Goal: Check status: Check status

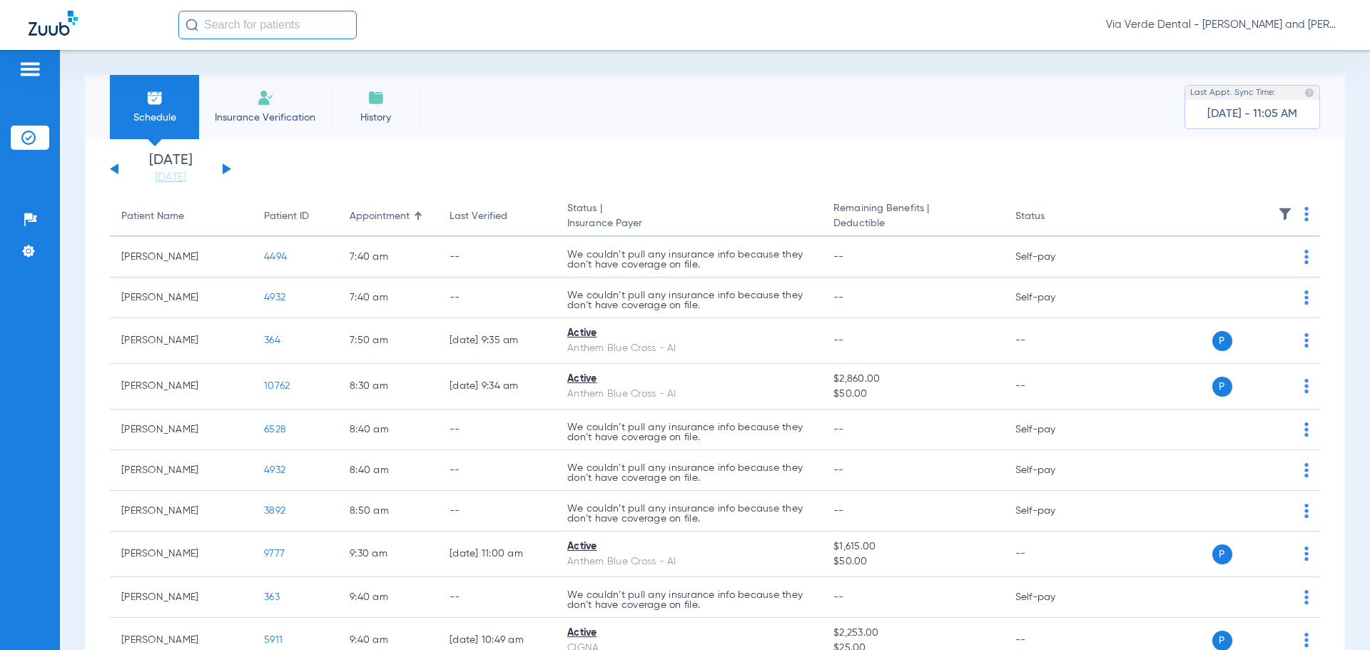
click at [223, 168] on button at bounding box center [227, 168] width 9 height 11
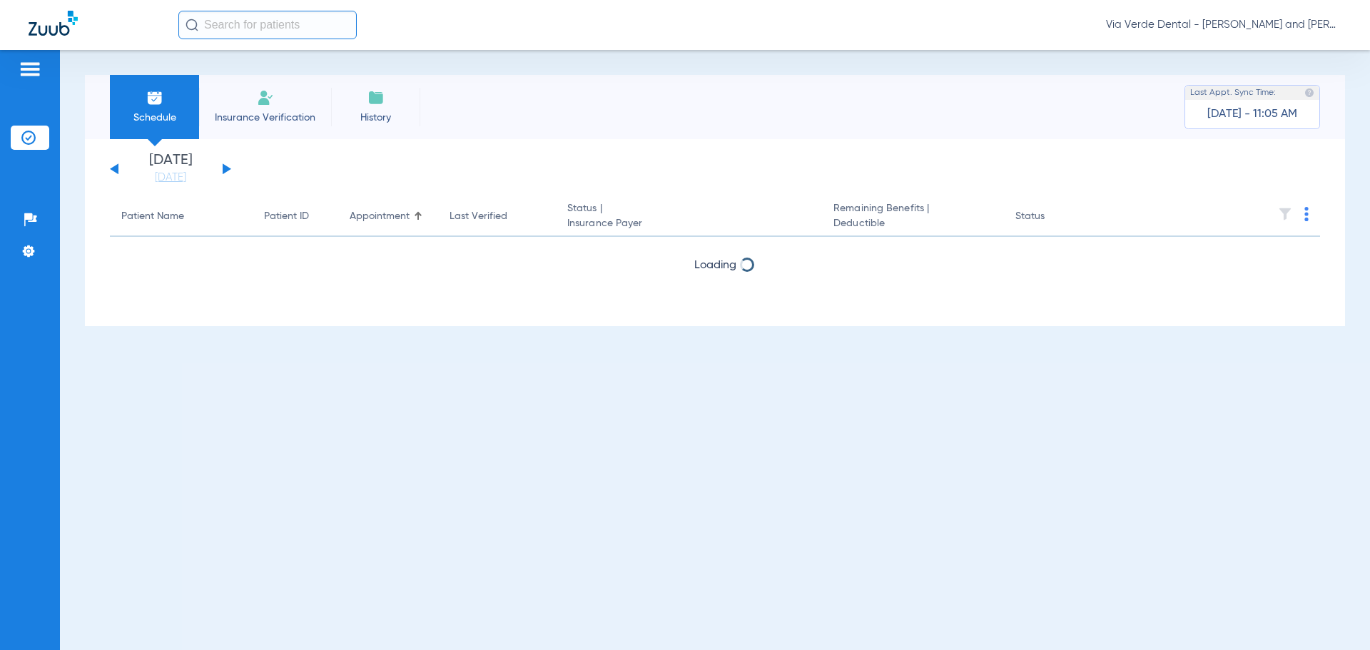
click at [223, 168] on button at bounding box center [227, 168] width 9 height 11
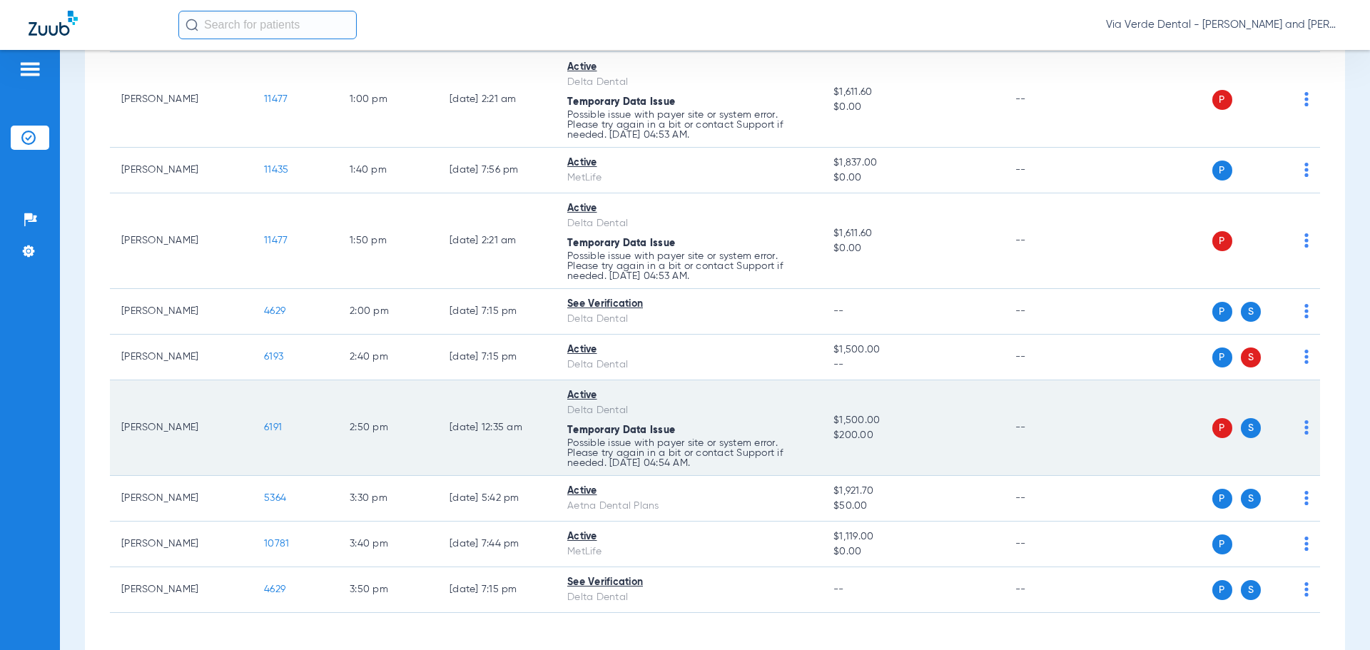
scroll to position [767, 0]
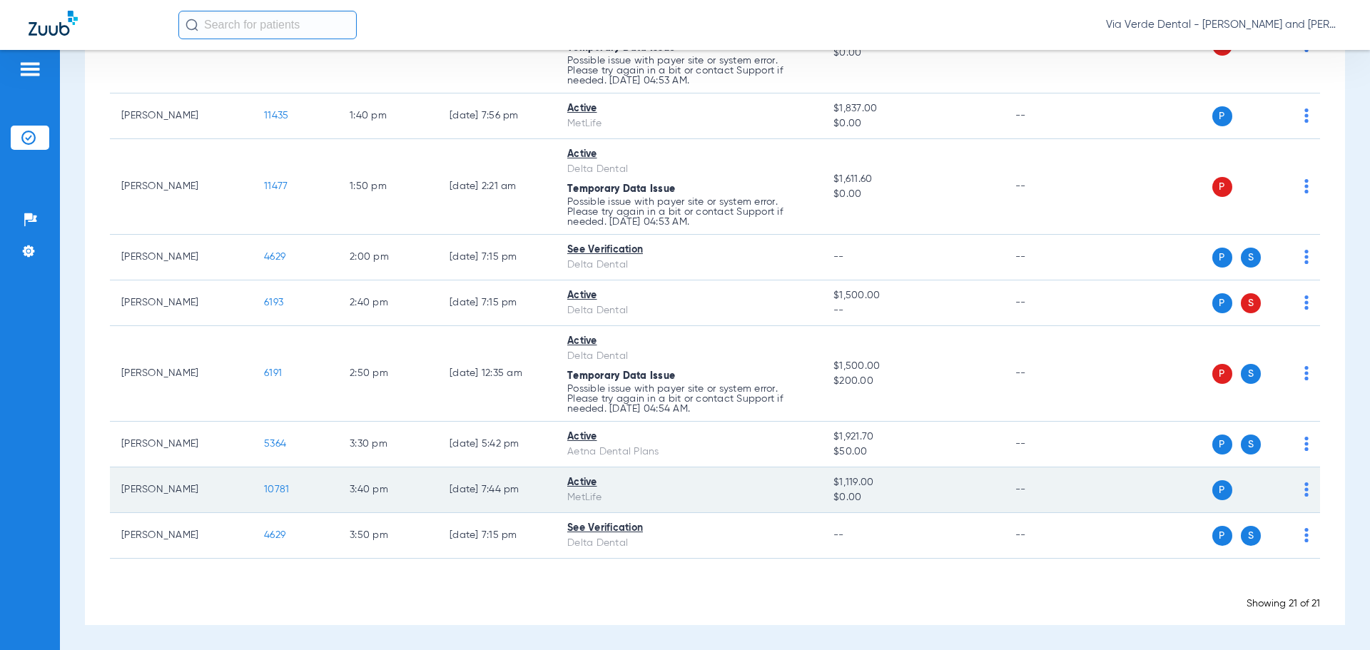
click at [273, 487] on span "10781" at bounding box center [276, 490] width 25 height 10
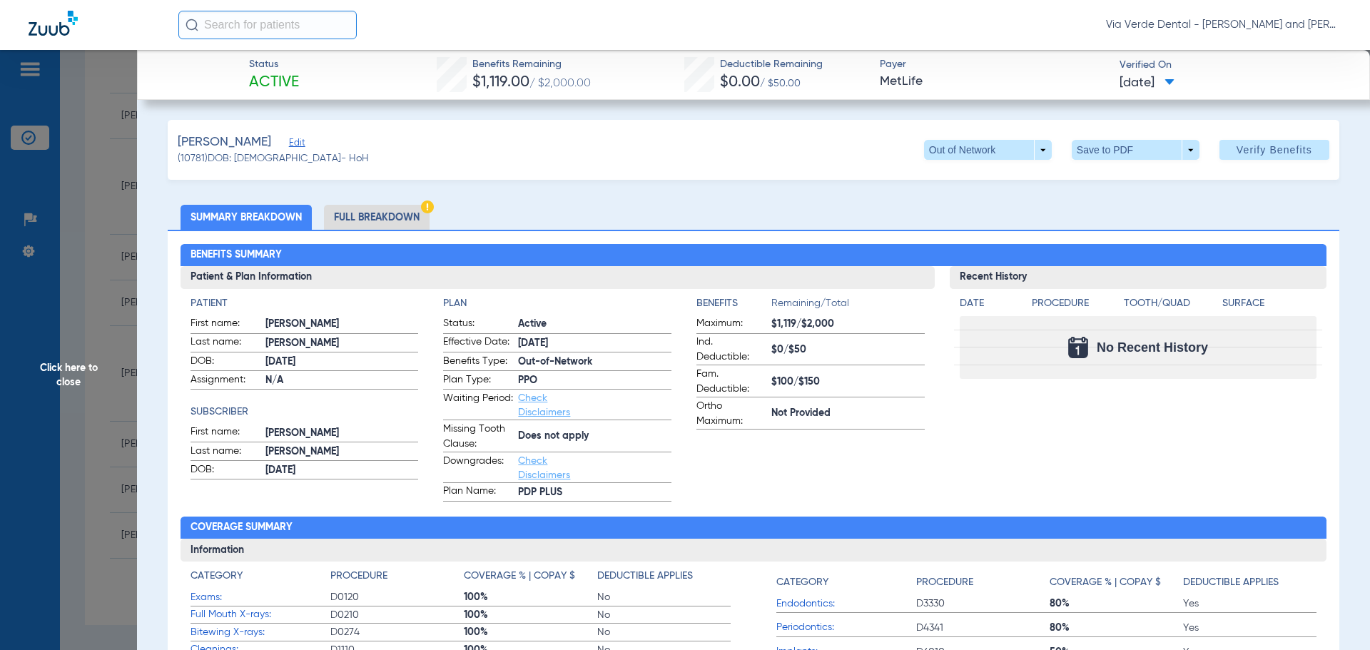
click at [343, 217] on li "Full Breakdown" at bounding box center [377, 217] width 106 height 25
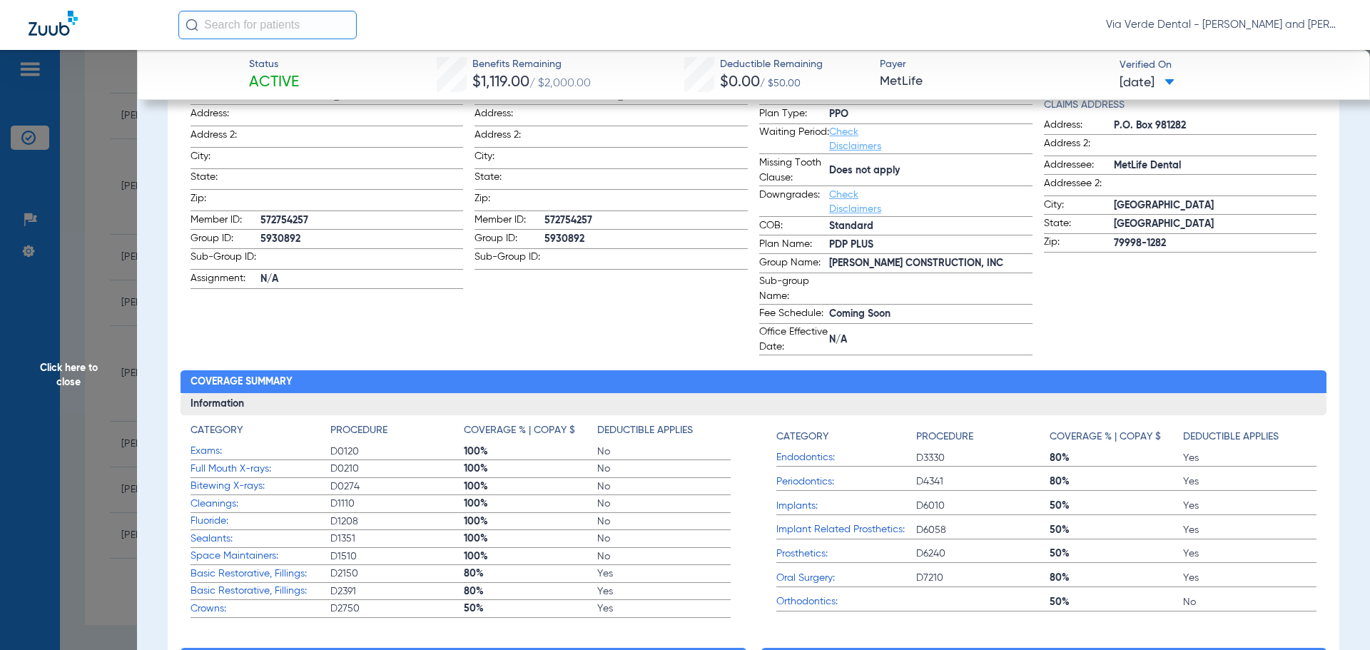
scroll to position [285, 0]
click at [292, 333] on app-patient-information "Patient First name: [PERSON_NAME] Last name: [PERSON_NAME]: [DEMOGRAPHIC_DATA] …" at bounding box center [327, 183] width 273 height 344
click at [71, 269] on span "Click here to close" at bounding box center [68, 375] width 137 height 650
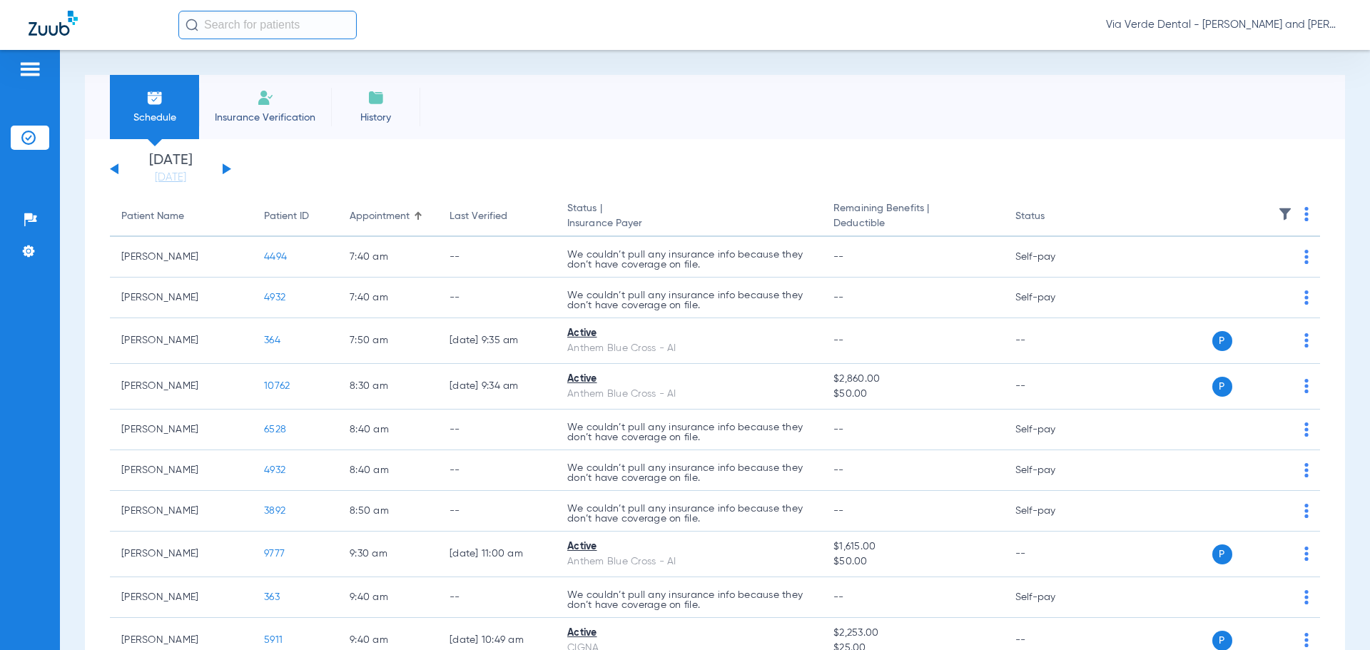
click at [221, 168] on div "[DATE] [DATE] [DATE] [DATE] [DATE] [DATE] [DATE] [DATE] [DATE] [DATE] [DATE] [D…" at bounding box center [170, 168] width 121 height 31
click at [226, 169] on button at bounding box center [227, 168] width 9 height 11
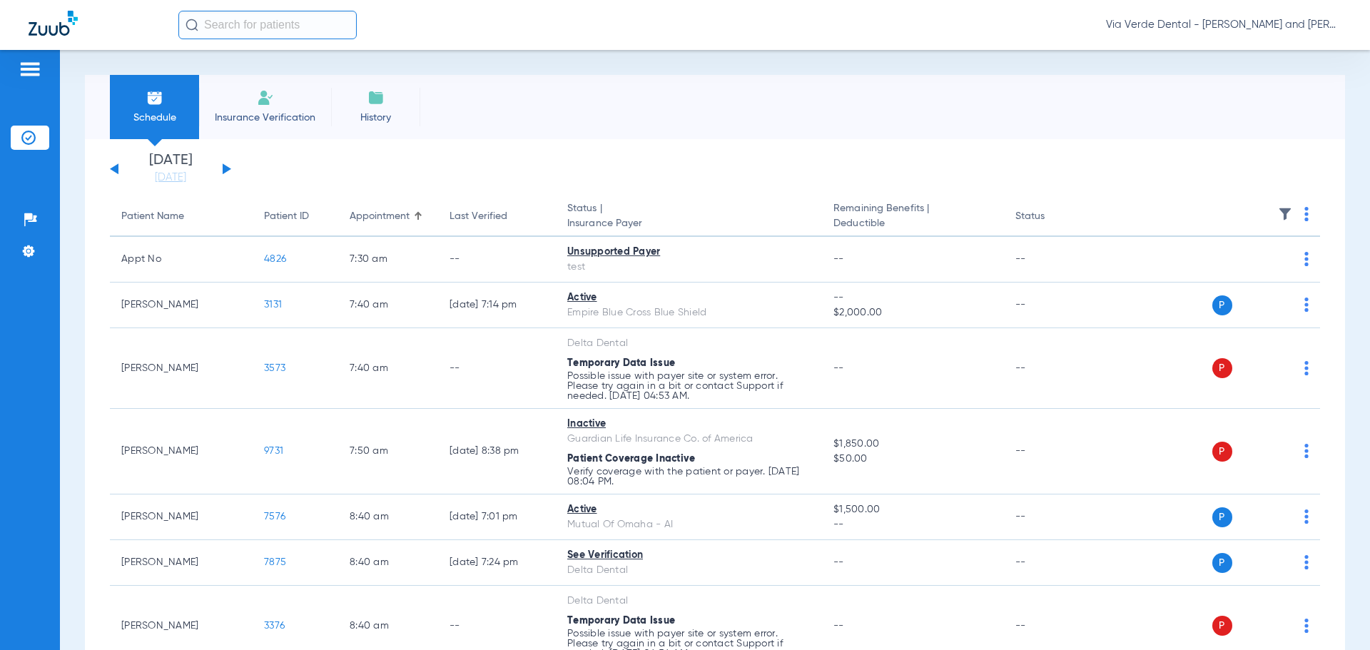
click at [226, 169] on button at bounding box center [227, 168] width 9 height 11
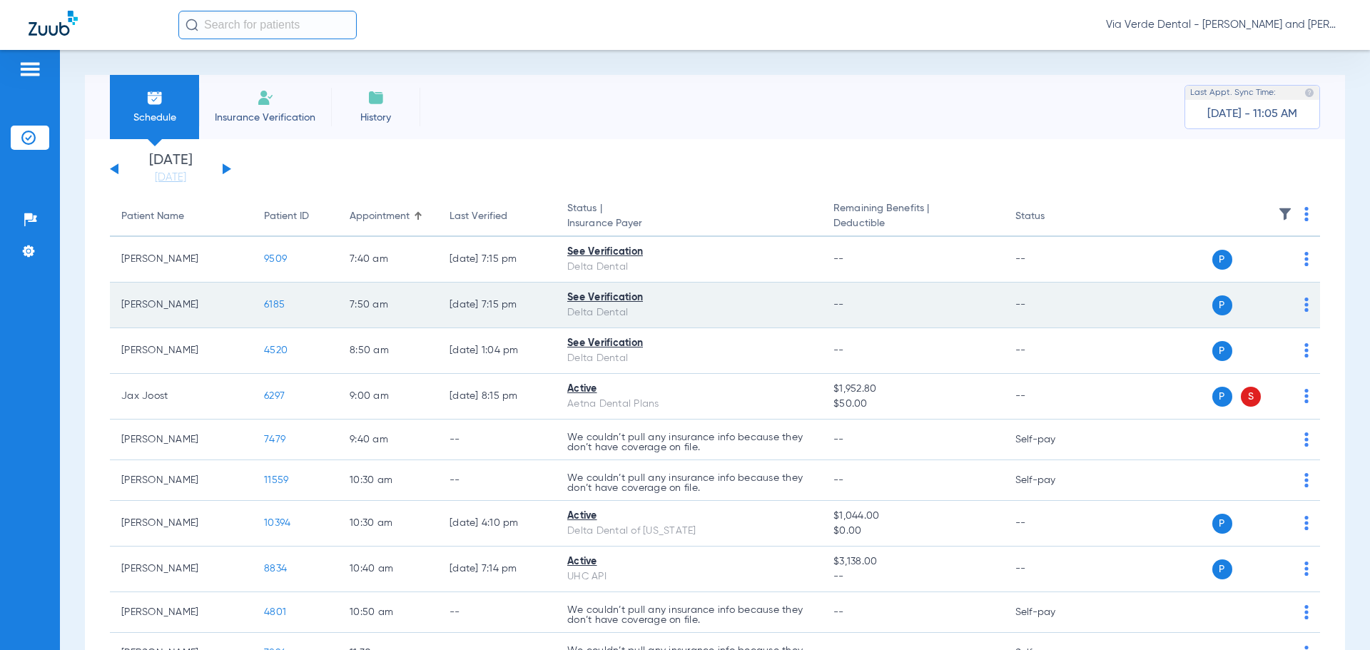
click at [270, 303] on span "6185" at bounding box center [274, 305] width 21 height 10
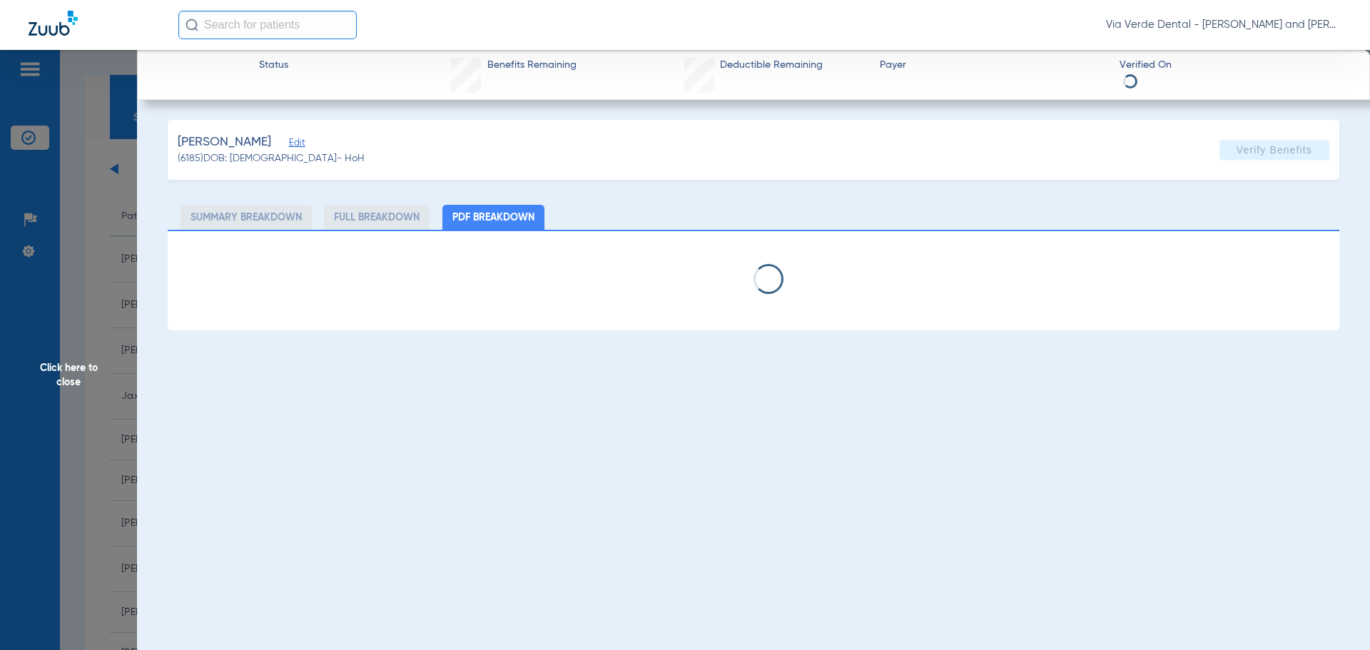
select select "page-width"
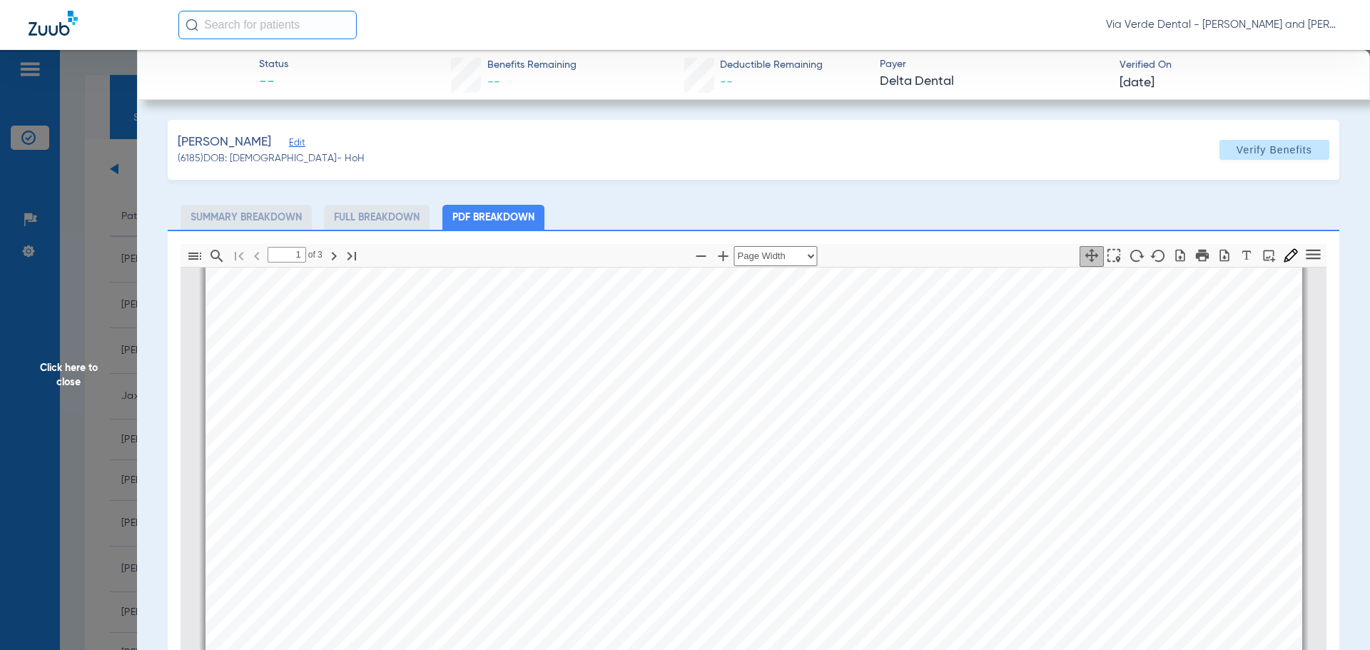
scroll to position [500, 0]
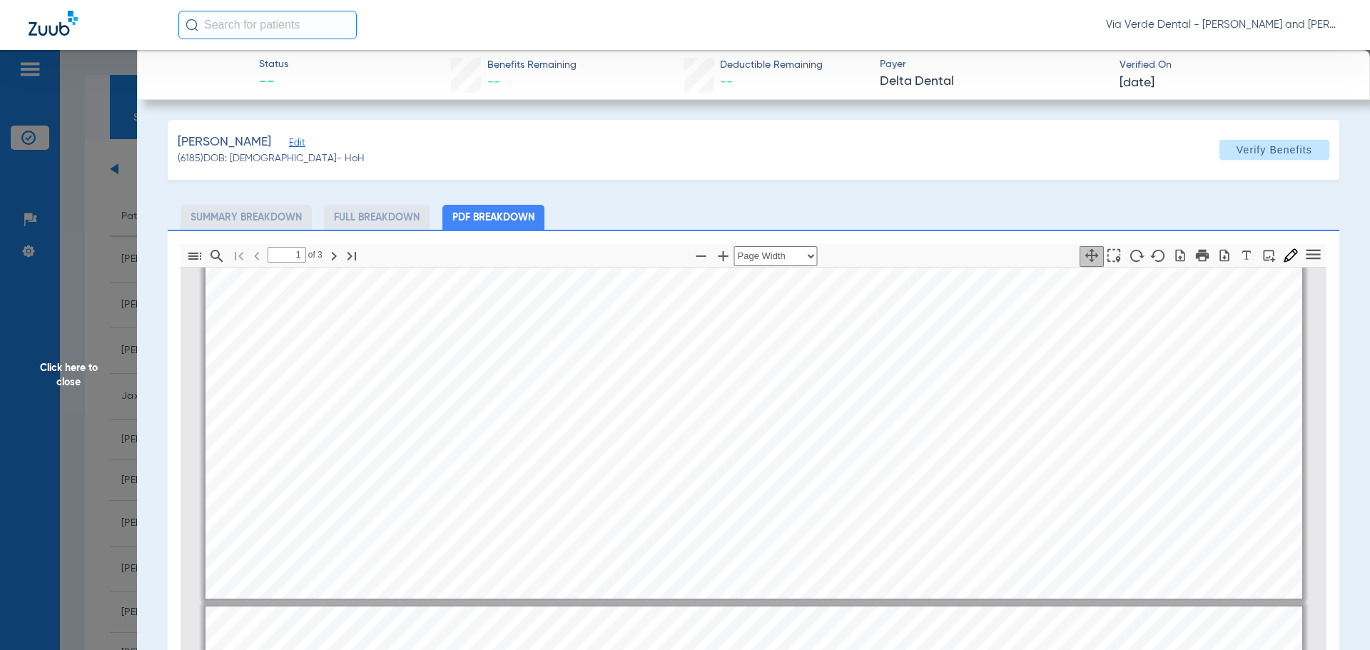
type input "2"
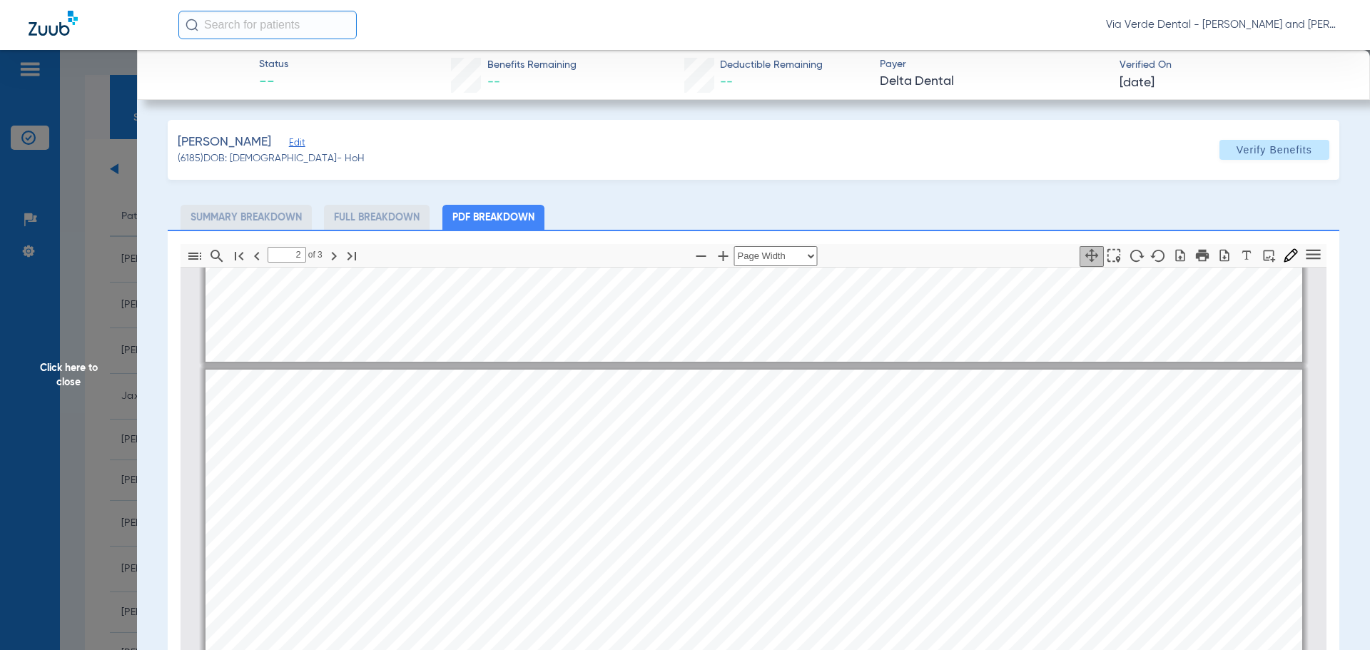
scroll to position [1427, 0]
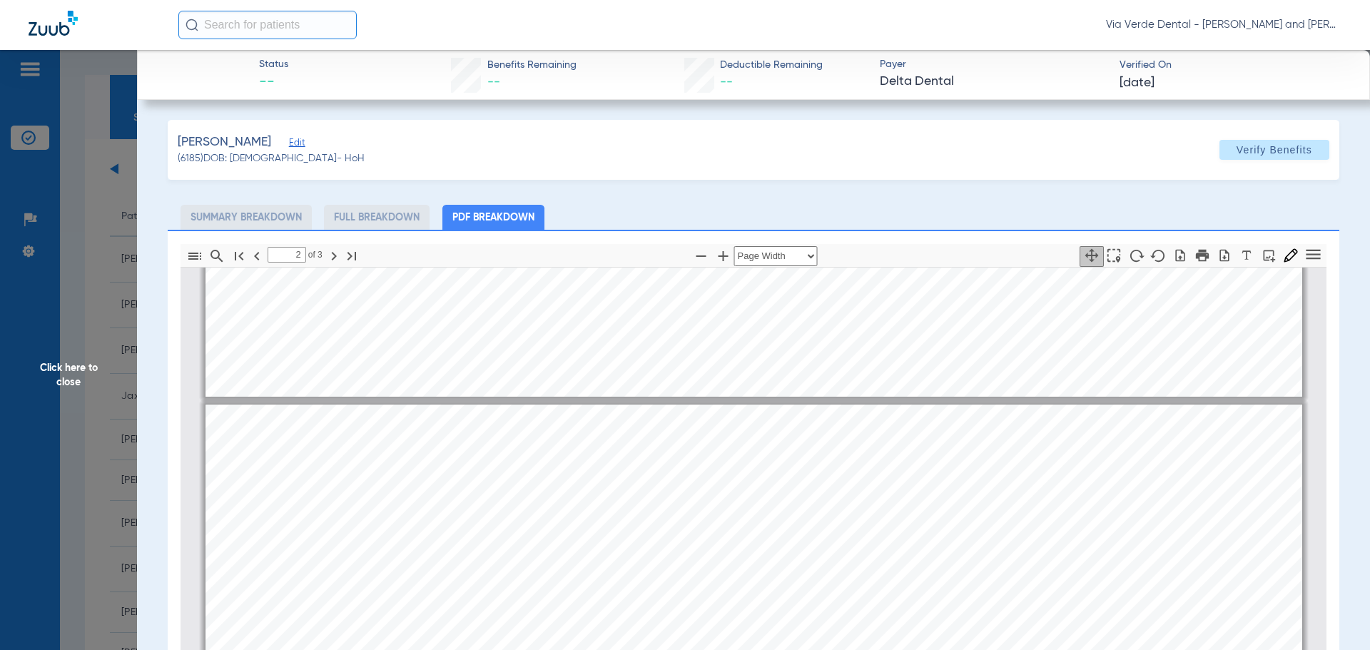
click at [86, 283] on span "Click here to close" at bounding box center [68, 375] width 137 height 650
